Goal: Task Accomplishment & Management: Use online tool/utility

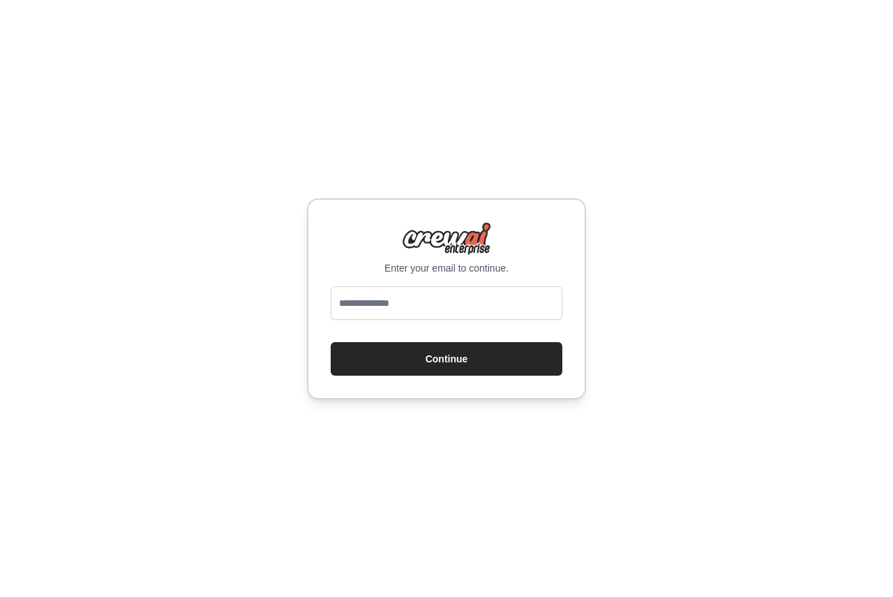
type input "**********"
click at [470, 357] on button "Continue" at bounding box center [447, 358] width 232 height 33
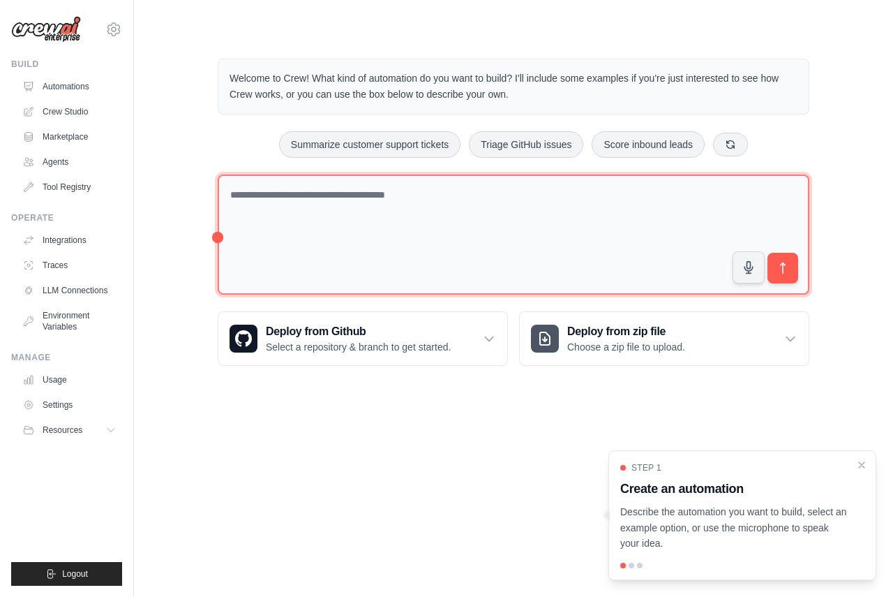
click at [257, 204] on textarea at bounding box center [514, 234] width 592 height 121
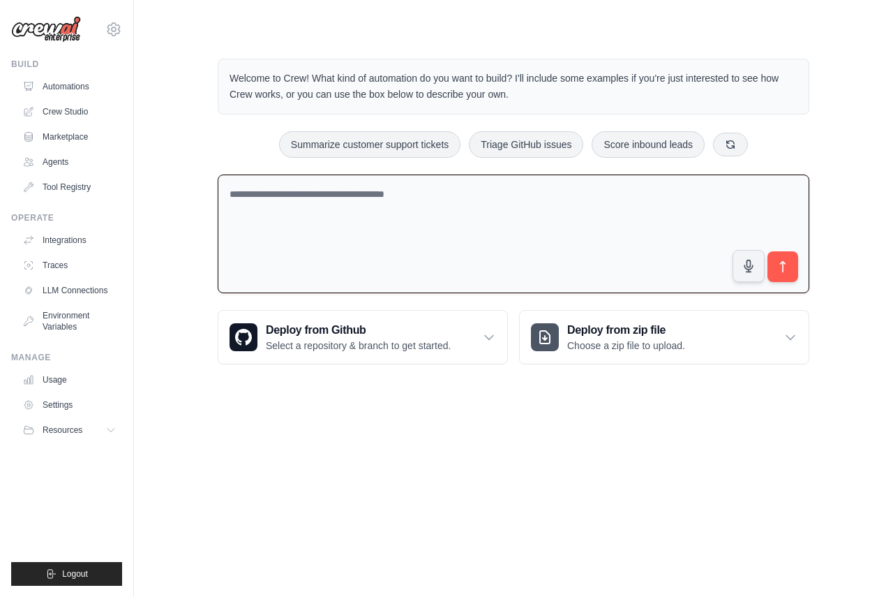
drag, startPoint x: 375, startPoint y: 82, endPoint x: 516, endPoint y: 91, distance: 140.5
click at [516, 91] on p "Welcome to Crew! What kind of automation do you want to build? I'll include som…" at bounding box center [514, 86] width 568 height 32
click at [719, 151] on button at bounding box center [730, 144] width 35 height 24
click at [758, 147] on icon at bounding box center [763, 143] width 11 height 11
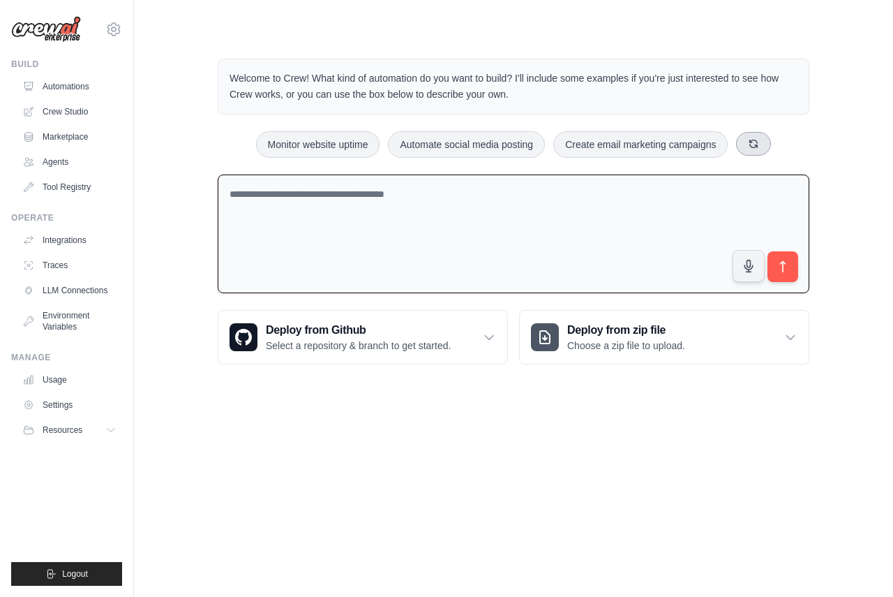
click at [758, 147] on icon at bounding box center [754, 144] width 8 height 8
click at [758, 147] on button at bounding box center [770, 144] width 35 height 24
click at [758, 147] on icon at bounding box center [754, 143] width 11 height 11
click at [487, 138] on button "Generate weekly reports" at bounding box center [492, 144] width 130 height 27
type textarea "**********"
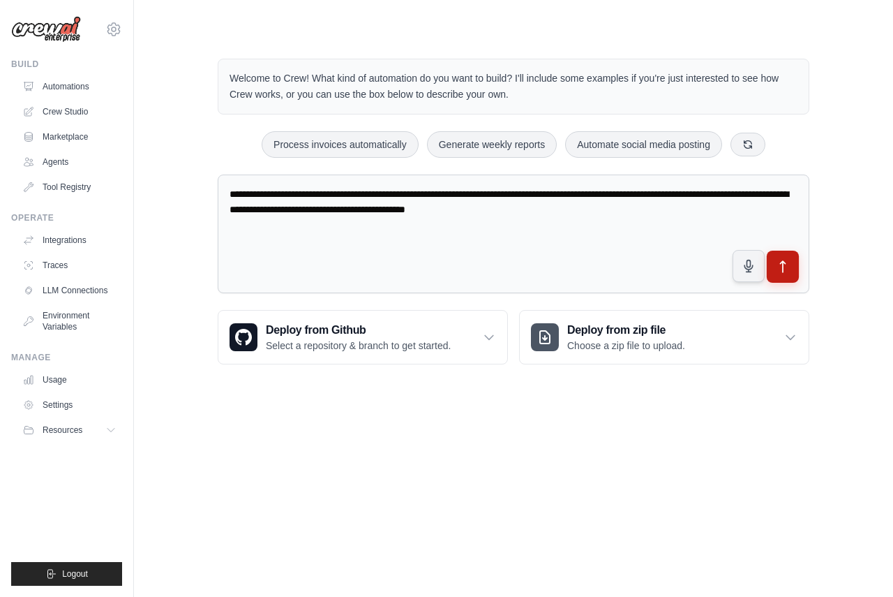
click at [791, 276] on button "submit" at bounding box center [783, 266] width 32 height 32
click at [776, 267] on icon "submit" at bounding box center [783, 267] width 15 height 15
